Goal: Transaction & Acquisition: Subscribe to service/newsletter

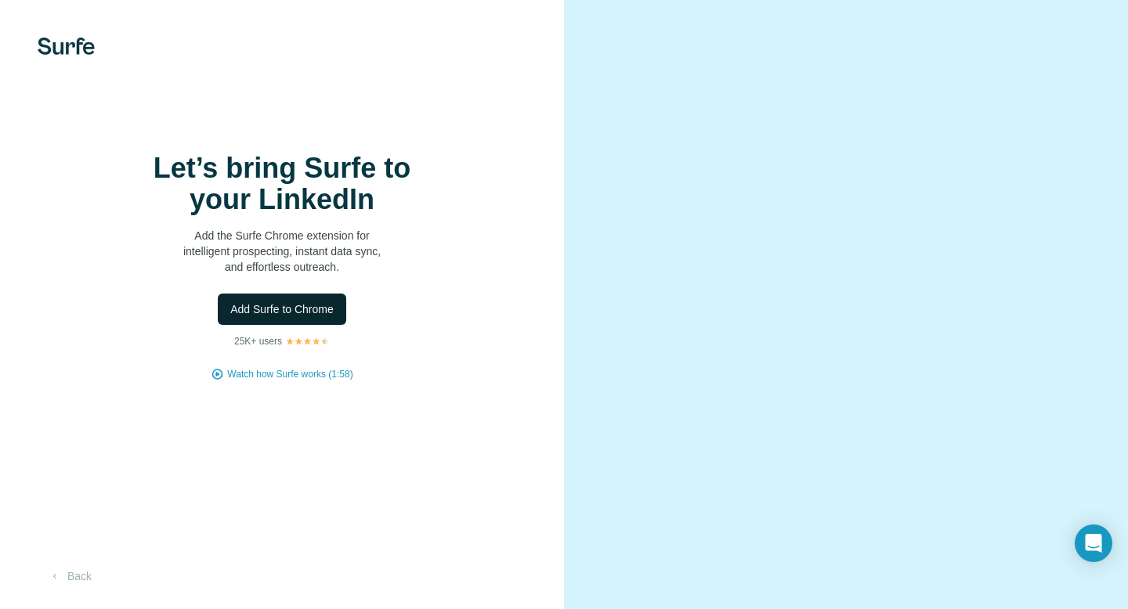
click at [310, 314] on span "Add Surfe to Chrome" at bounding box center [281, 309] width 103 height 16
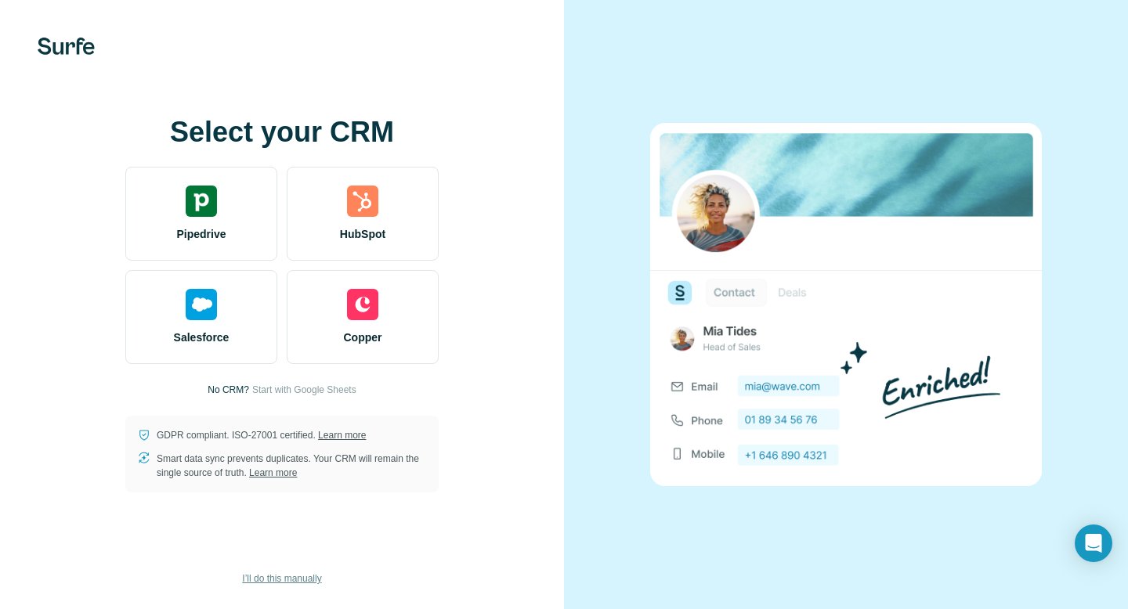
click at [287, 573] on span "I’ll do this manually" at bounding box center [281, 579] width 79 height 14
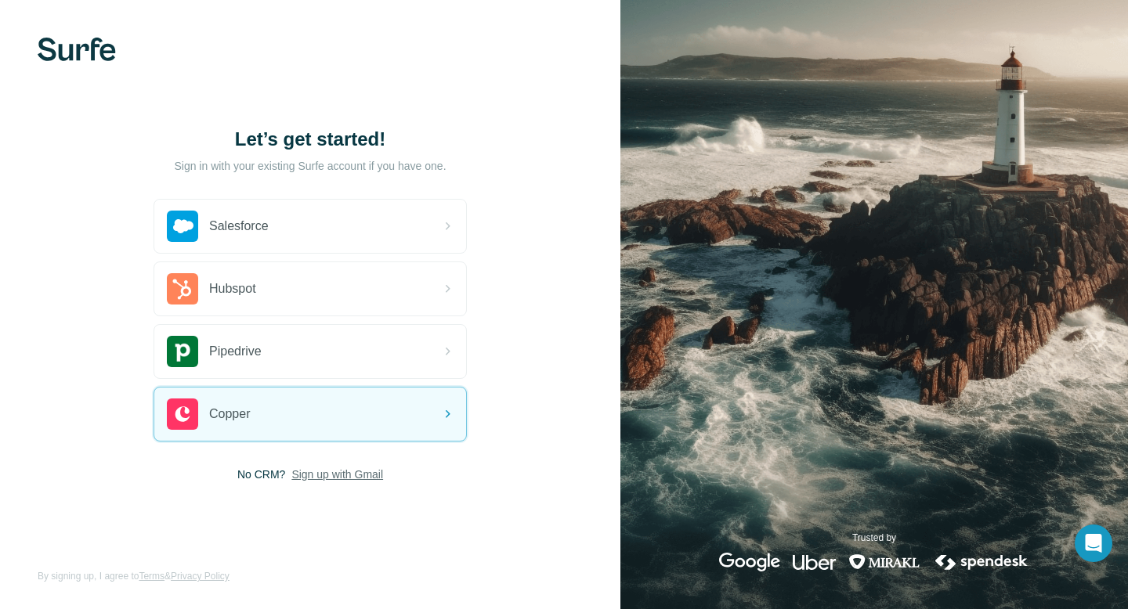
click at [344, 475] on span "Sign up with Gmail" at bounding box center [337, 475] width 92 height 16
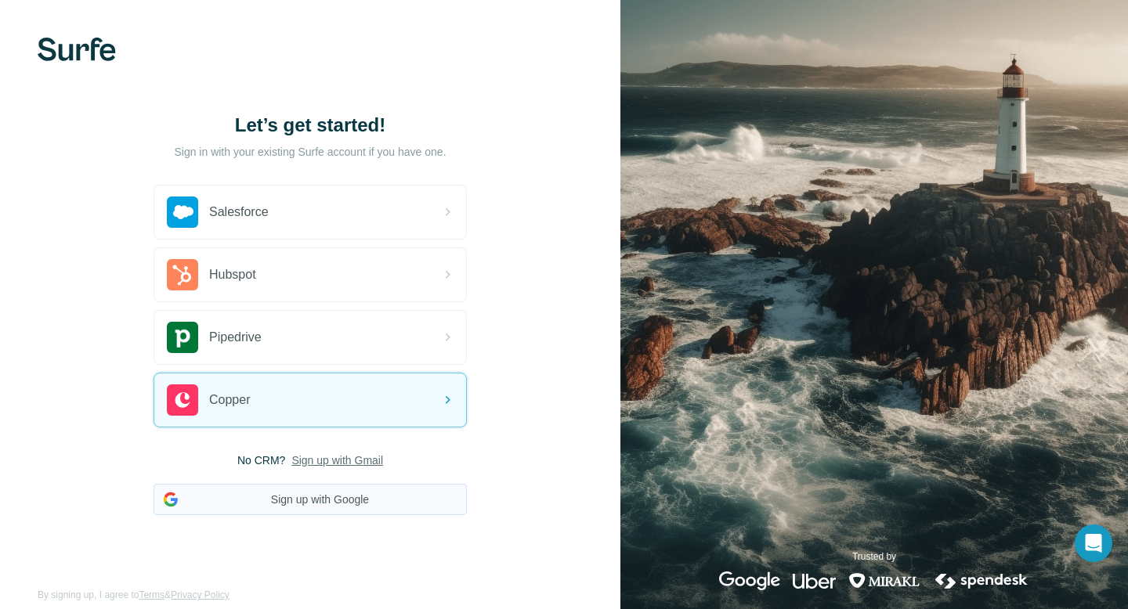
click at [349, 492] on button "Sign up with Google" at bounding box center [309, 499] width 313 height 31
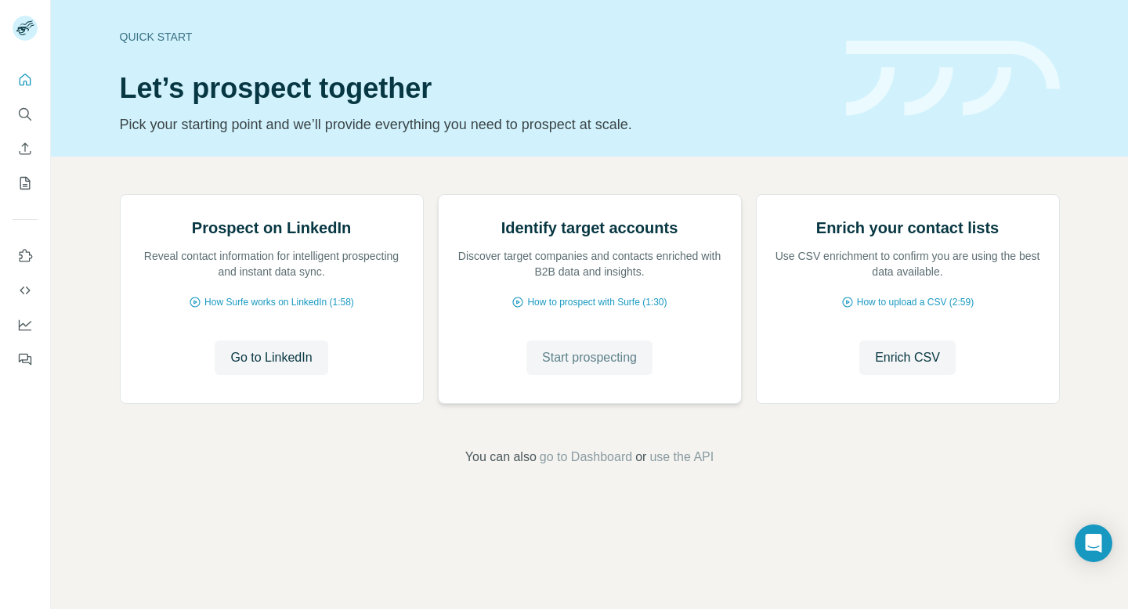
scroll to position [64, 0]
click at [261, 367] on span "Go to LinkedIn" at bounding box center [270, 357] width 81 height 19
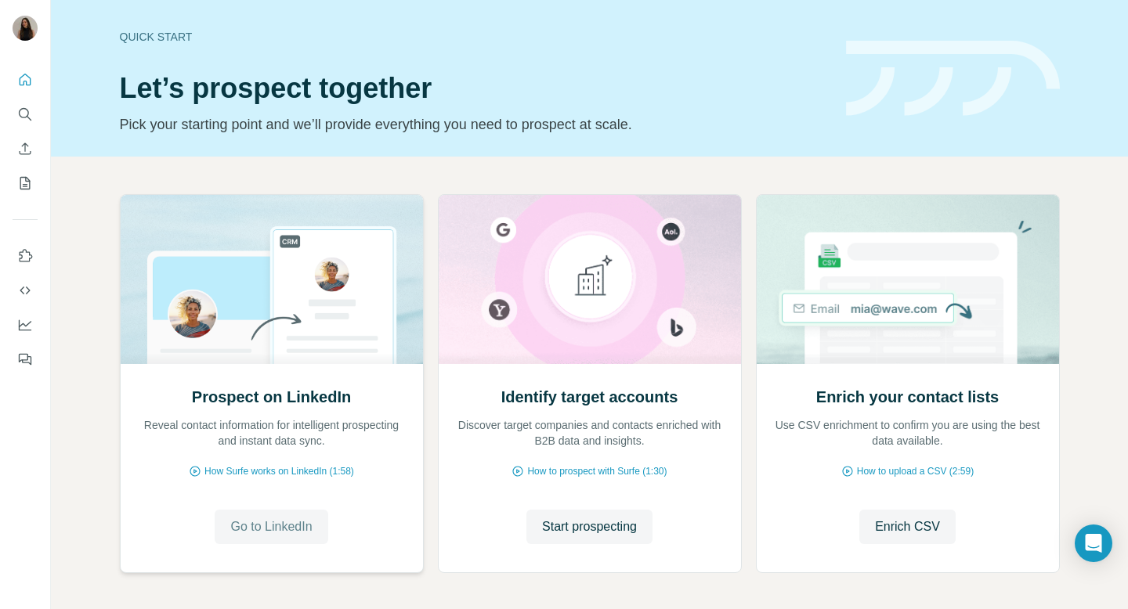
click at [289, 523] on span "Go to LinkedIn" at bounding box center [270, 527] width 81 height 19
click at [312, 528] on span "Go to LinkedIn" at bounding box center [270, 527] width 81 height 19
